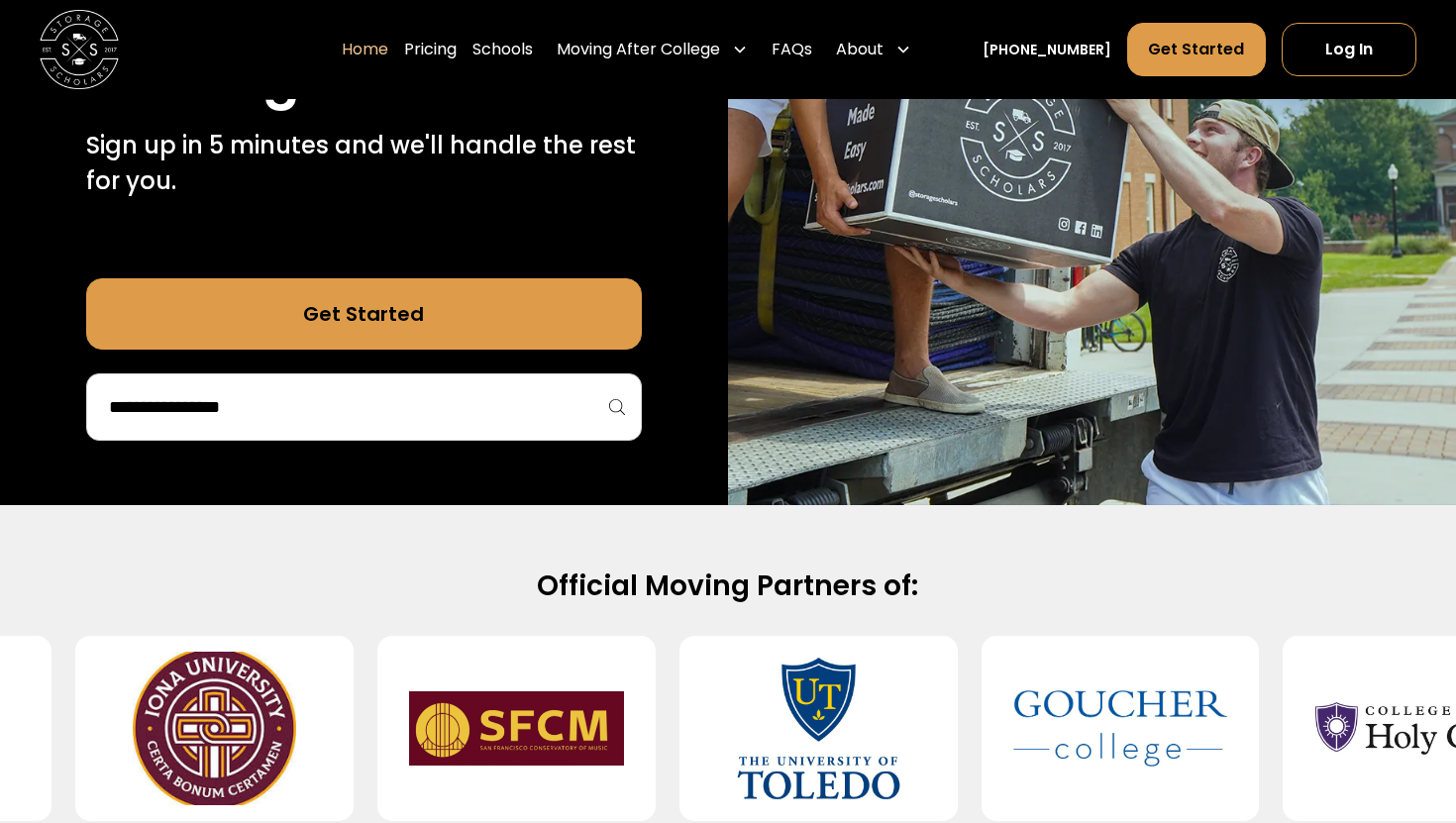
scroll to position [418, 0]
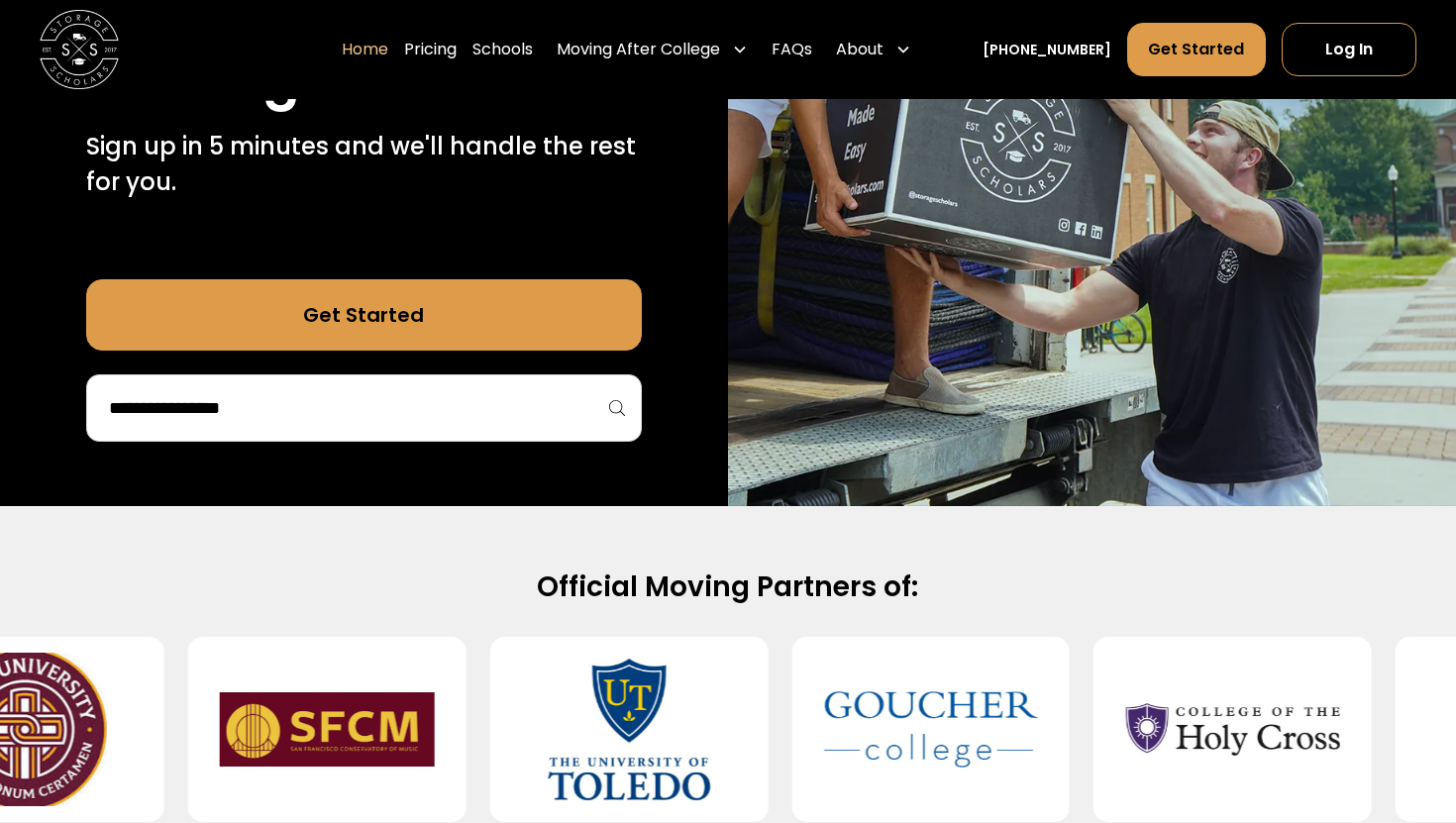
click at [499, 442] on div "40,000 moves since 2017 Stress free student storage and moving. Sign up in 5 mi…" at bounding box center [364, 125] width 728 height 761
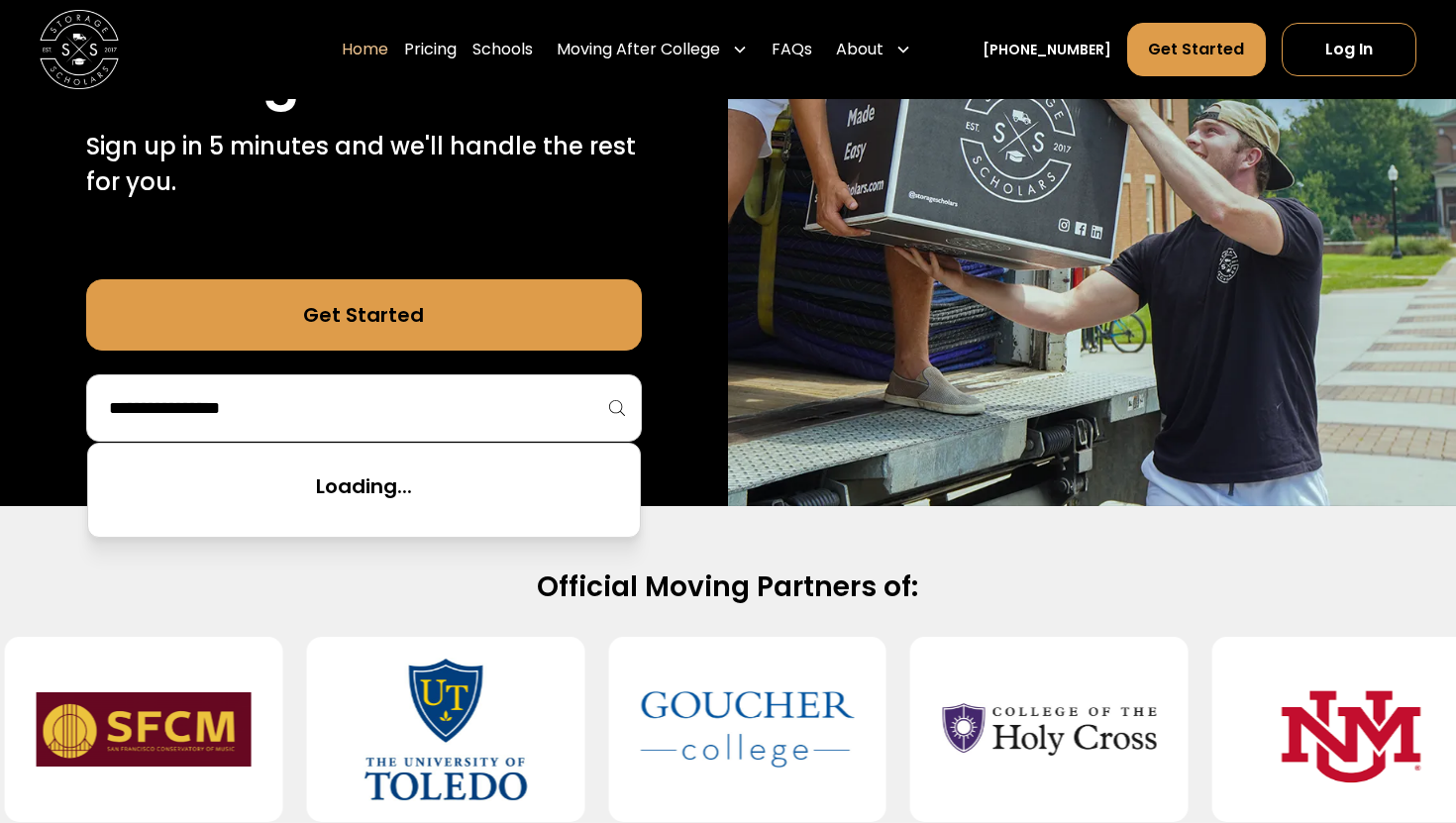
click at [491, 401] on input "search" at bounding box center [364, 409] width 514 height 34
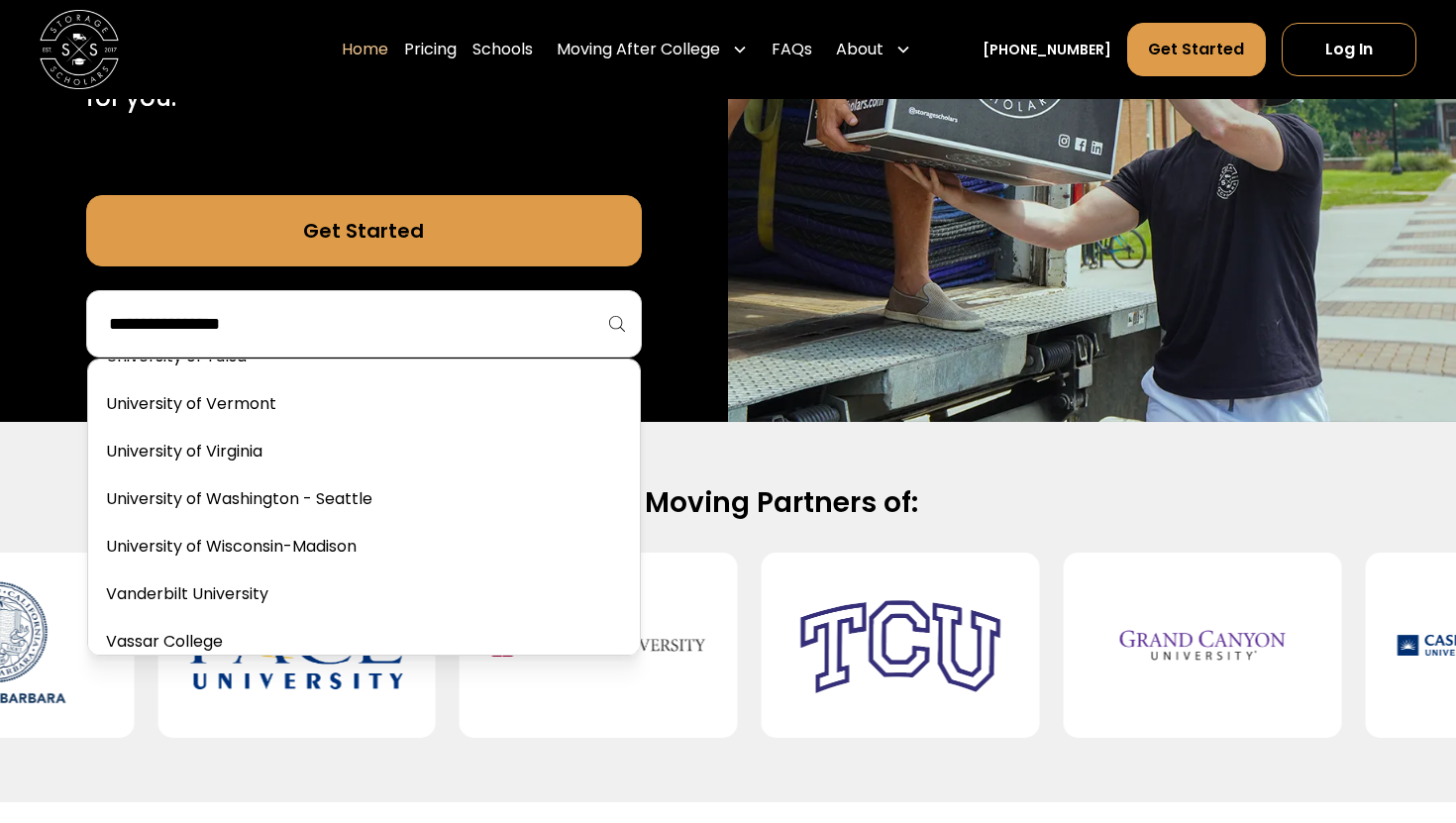
scroll to position [11442, 0]
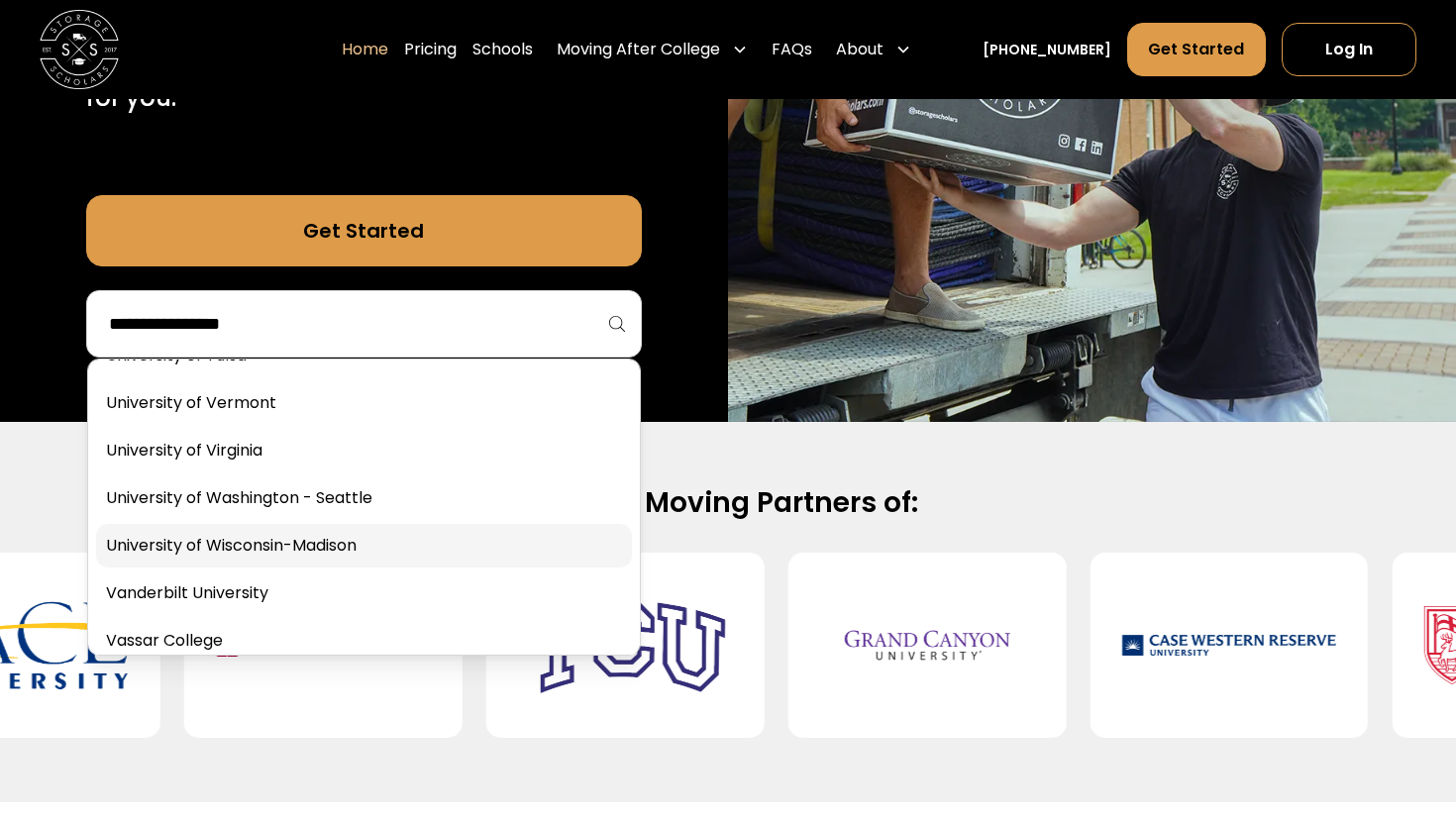
click at [246, 548] on link at bounding box center [364, 546] width 536 height 44
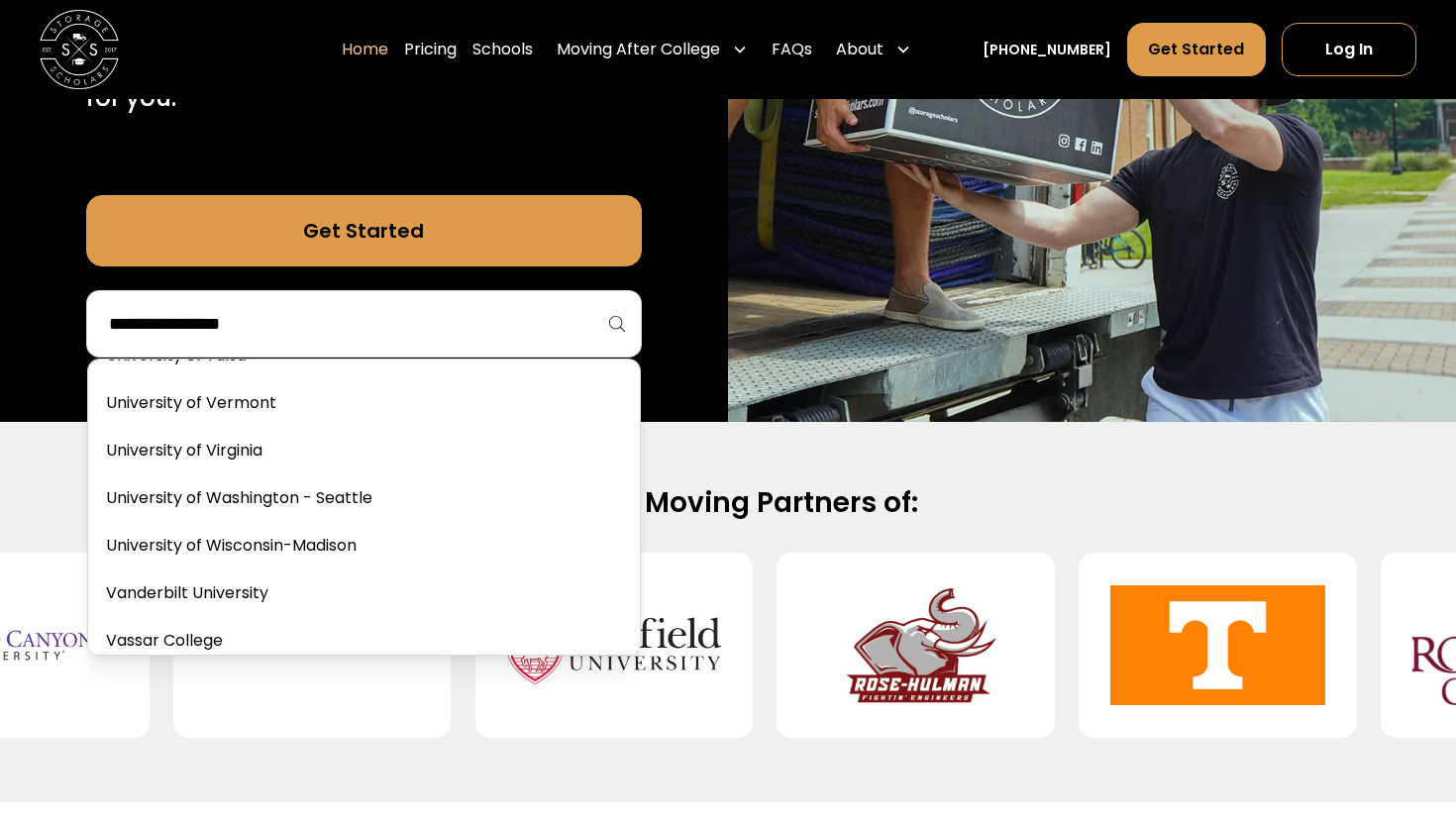
click at [453, 320] on input "search" at bounding box center [364, 324] width 514 height 34
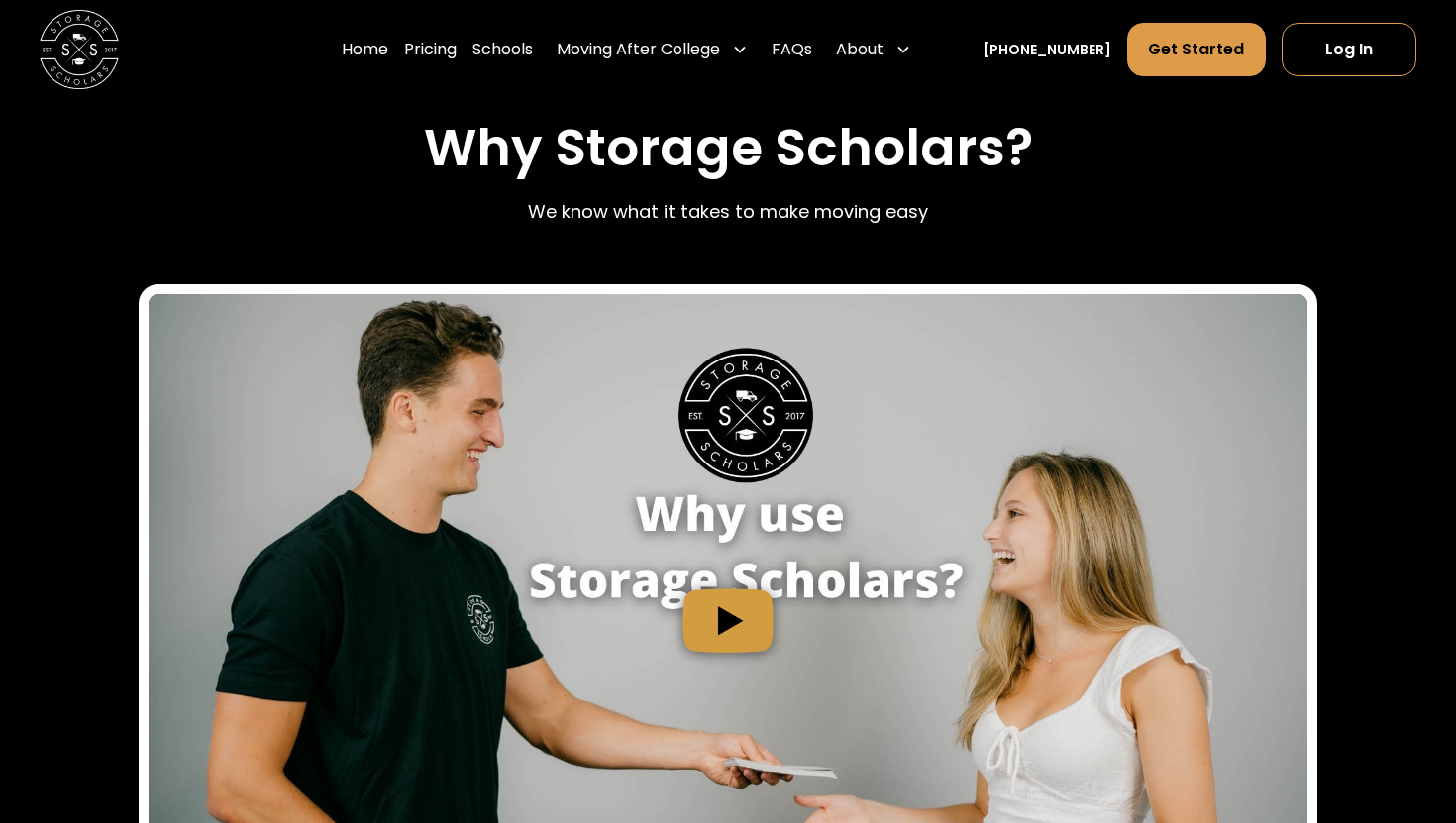
scroll to position [1822, 0]
